Goal: Entertainment & Leisure: Browse casually

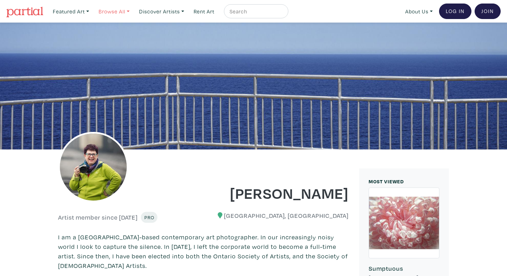
click at [92, 12] on link "Browse All" at bounding box center [71, 11] width 43 height 14
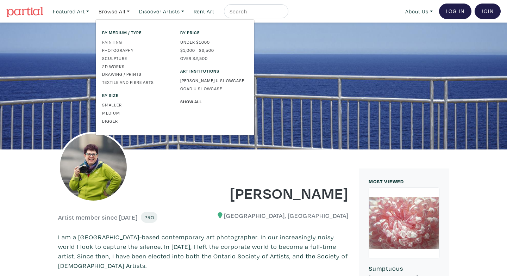
click at [117, 41] on link "Painting" at bounding box center [136, 42] width 68 height 6
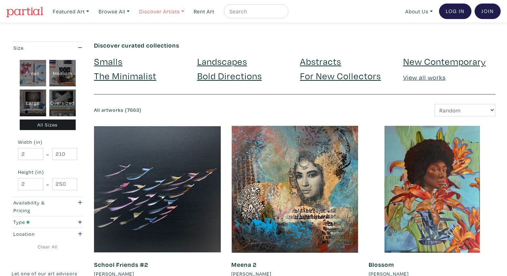
click at [92, 10] on link "Discover Artists" at bounding box center [71, 11] width 43 height 14
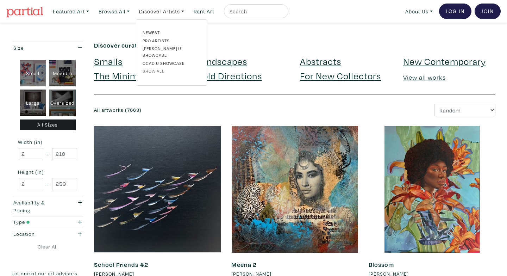
click at [159, 68] on link "Show all" at bounding box center [172, 71] width 58 height 6
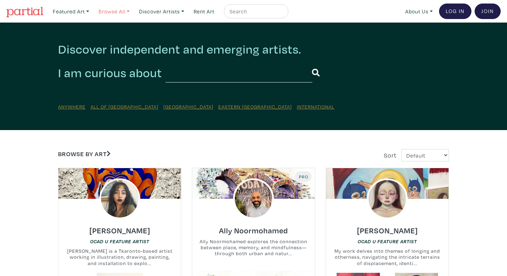
click at [92, 11] on link "Browse All" at bounding box center [71, 11] width 43 height 14
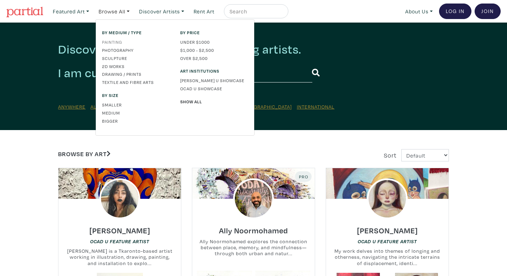
click at [117, 39] on link "Painting" at bounding box center [136, 42] width 68 height 6
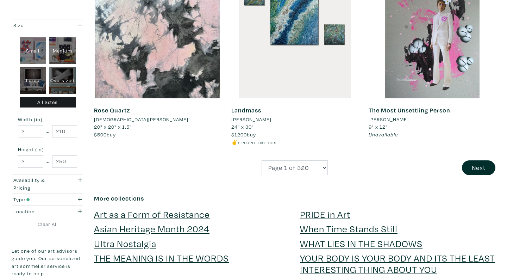
scroll to position [1462, 0]
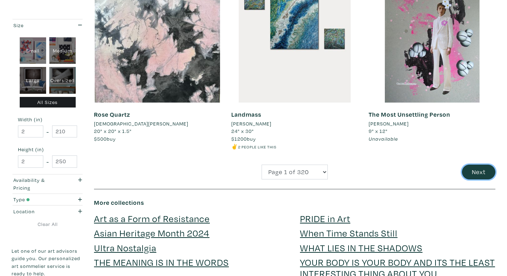
click at [473, 174] on button "Next" at bounding box center [478, 171] width 33 height 15
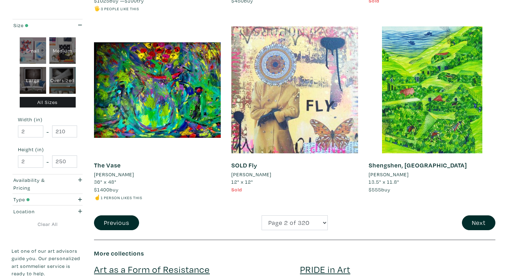
scroll to position [1435, 0]
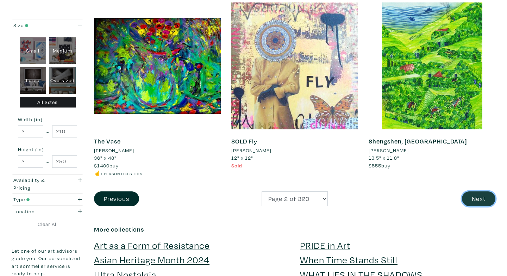
click at [478, 199] on button "Next" at bounding box center [478, 198] width 33 height 15
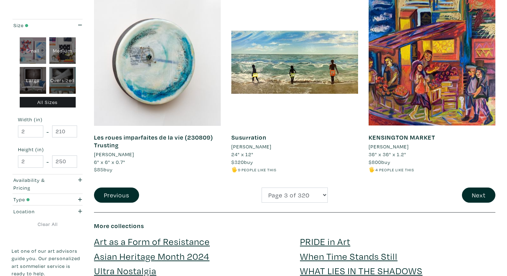
scroll to position [1447, 0]
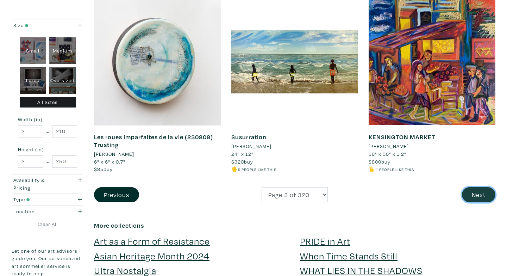
click at [478, 198] on button "Next" at bounding box center [478, 194] width 33 height 15
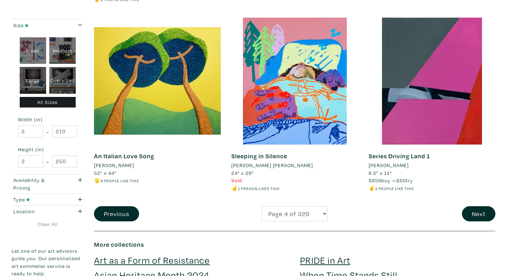
scroll to position [1414, 0]
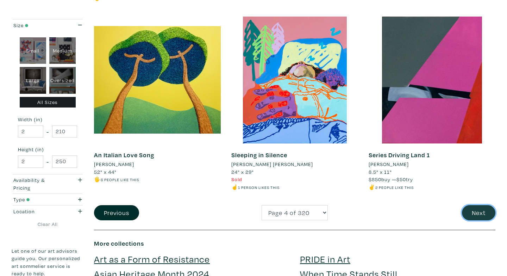
click at [489, 214] on button "Next" at bounding box center [478, 212] width 33 height 15
